Goal: Navigation & Orientation: Find specific page/section

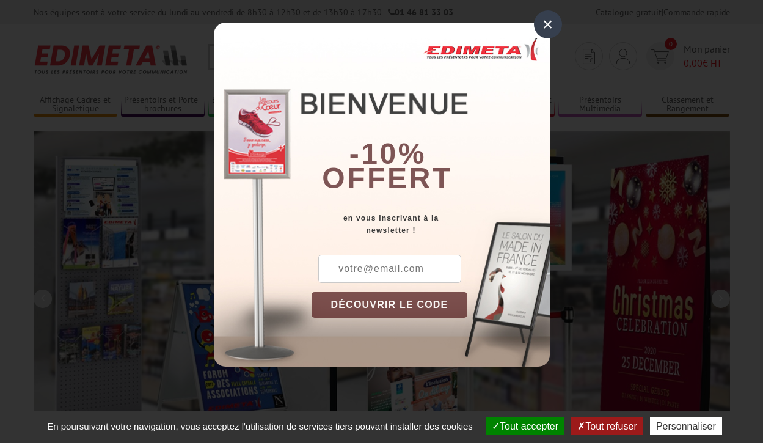
click at [523, 426] on button "Tout accepter" at bounding box center [525, 426] width 79 height 18
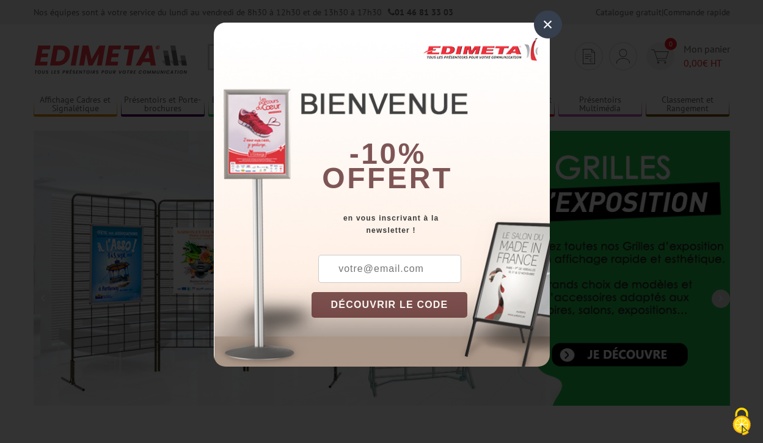
click at [547, 24] on div "×" at bounding box center [548, 24] width 28 height 28
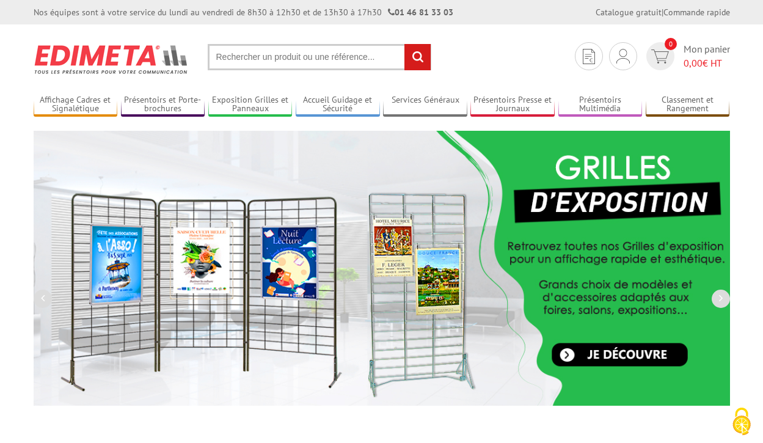
click at [0, 0] on div "Nos équipes sont à votre service du [DATE] au [DATE] de 8h30 à 12h30 et de 13h3…" at bounding box center [381, 12] width 763 height 24
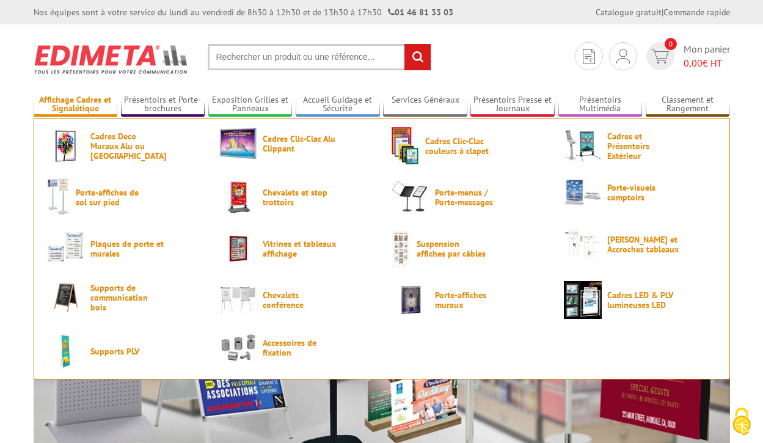
click at [75, 104] on link "Affichage Cadres et Signalétique" at bounding box center [76, 105] width 84 height 20
